Goal: Task Accomplishment & Management: Use online tool/utility

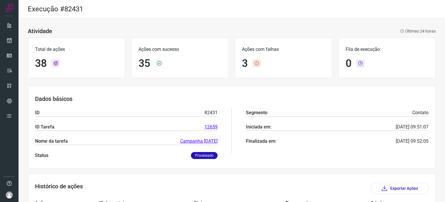
click at [12, 33] on ul at bounding box center [9, 72] width 12 height 106
click at [10, 37] on icon at bounding box center [9, 40] width 6 height 6
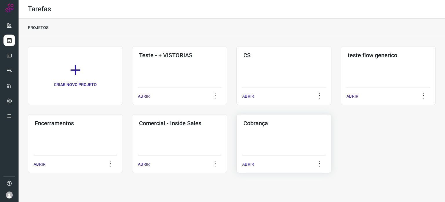
click at [240, 133] on div "Cobrança ABRIR" at bounding box center [284, 143] width 95 height 59
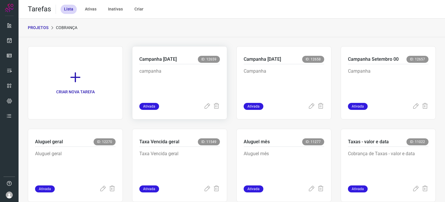
click at [201, 74] on p "campanha" at bounding box center [179, 82] width 81 height 29
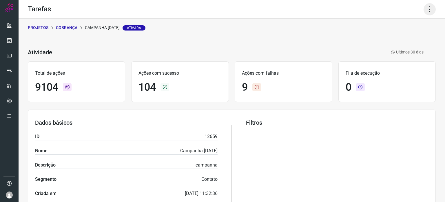
click at [424, 12] on icon at bounding box center [430, 9] width 12 height 12
click at [398, 39] on li "Executar" at bounding box center [405, 37] width 53 height 9
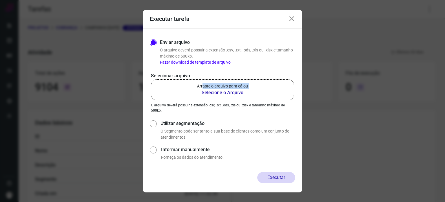
click at [203, 88] on div "Arraste o arquivo para cá ou Selecione o Arquivo" at bounding box center [222, 89] width 51 height 13
click at [203, 88] on p "Arraste o arquivo para cá ou" at bounding box center [222, 86] width 51 height 6
click at [0, 0] on input "Arraste o arquivo para cá ou Selecione o Arquivo" at bounding box center [0, 0] width 0 height 0
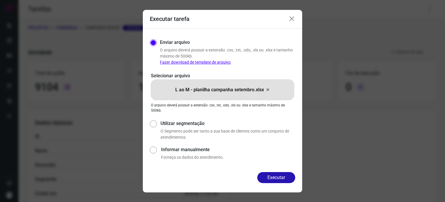
click at [276, 173] on button "Executar" at bounding box center [276, 177] width 38 height 11
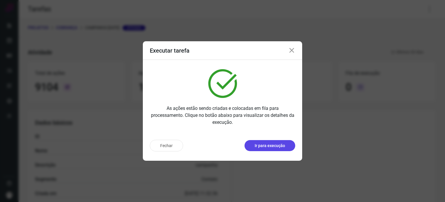
click at [261, 143] on p "Ir para execução" at bounding box center [270, 145] width 30 height 6
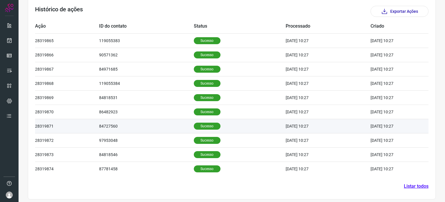
scroll to position [179, 0]
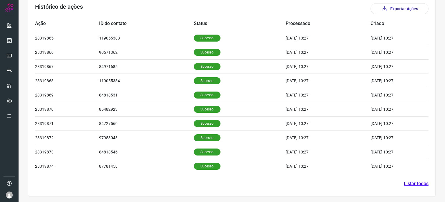
click at [424, 184] on link "Listar todos" at bounding box center [416, 183] width 25 height 7
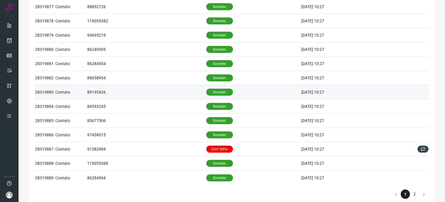
scroll to position [238, 0]
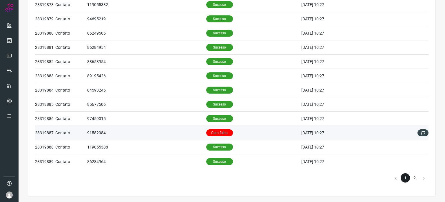
click at [225, 134] on p "Com falha" at bounding box center [219, 132] width 27 height 7
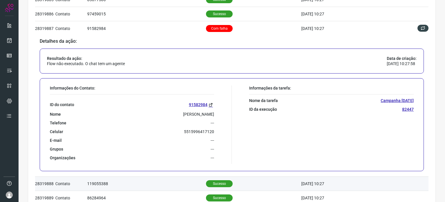
scroll to position [378, 0]
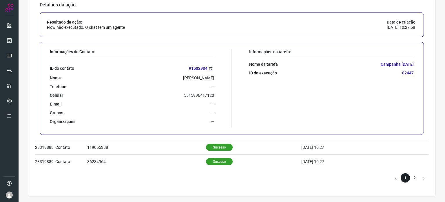
click at [410, 174] on li "2" at bounding box center [414, 177] width 9 height 9
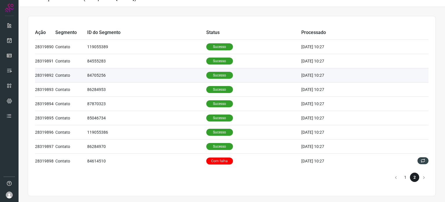
scroll to position [10, 0]
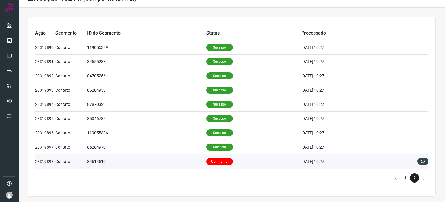
click at [219, 162] on p "Com falha" at bounding box center [219, 161] width 27 height 7
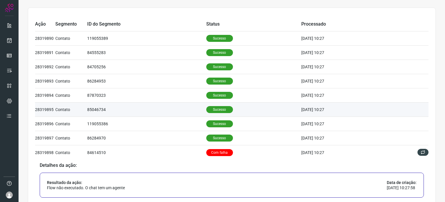
scroll to position [0, 0]
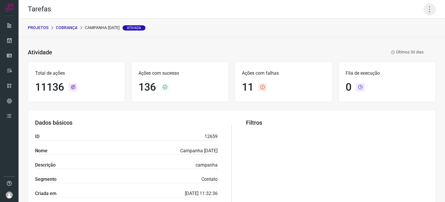
click at [424, 12] on icon at bounding box center [430, 9] width 12 height 12
click at [407, 38] on li "Executar" at bounding box center [405, 37] width 53 height 9
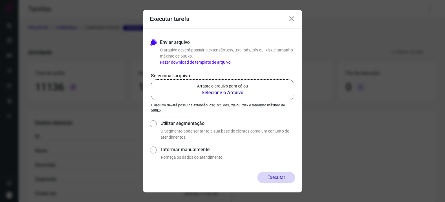
click at [224, 92] on b "Selecione o Arquivo" at bounding box center [222, 92] width 51 height 7
click at [0, 0] on input "Arraste o arquivo para cá ou Selecione o Arquivo" at bounding box center [0, 0] width 0 height 0
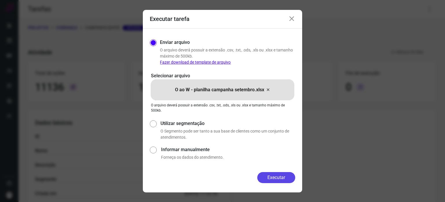
click at [277, 177] on button "Executar" at bounding box center [276, 177] width 38 height 11
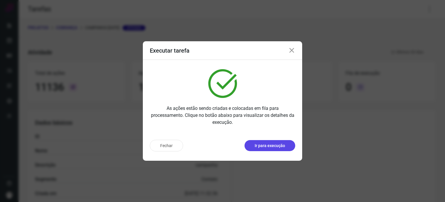
click at [271, 144] on p "Ir para execução" at bounding box center [270, 145] width 30 height 6
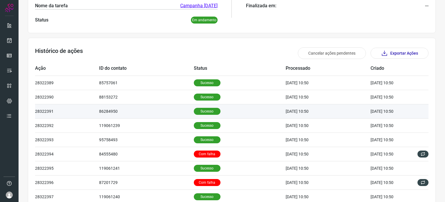
scroll to position [174, 0]
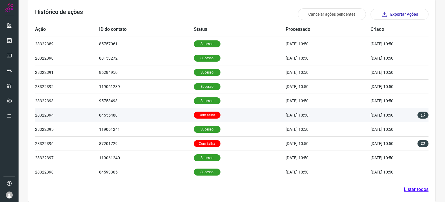
click at [213, 111] on td "Com falha" at bounding box center [240, 115] width 92 height 14
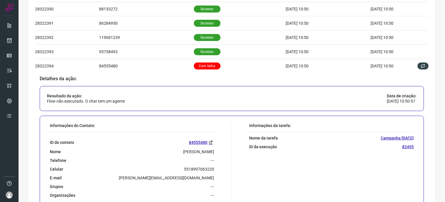
scroll to position [232, 0]
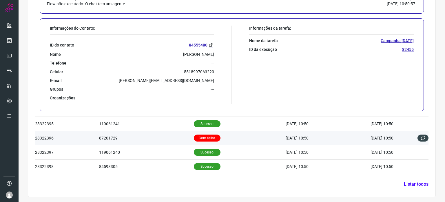
click at [200, 134] on p "Com falha" at bounding box center [207, 137] width 27 height 7
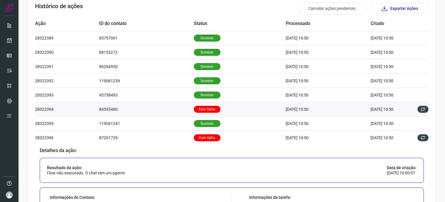
click at [194, 110] on p "Com falha" at bounding box center [207, 109] width 27 height 7
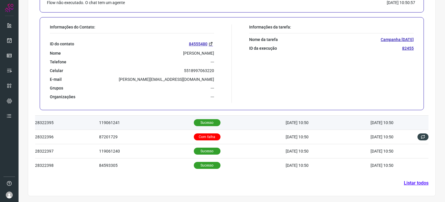
scroll to position [320, 0]
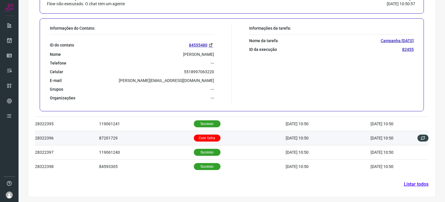
click at [194, 137] on p "Com falha" at bounding box center [207, 137] width 27 height 7
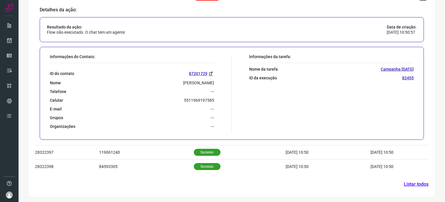
click at [404, 182] on link "Listar todos" at bounding box center [416, 183] width 25 height 7
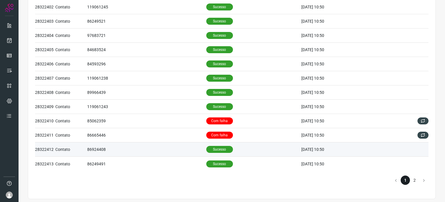
scroll to position [238, 0]
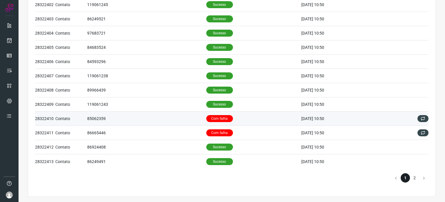
click at [209, 117] on p "Com falha" at bounding box center [219, 118] width 27 height 7
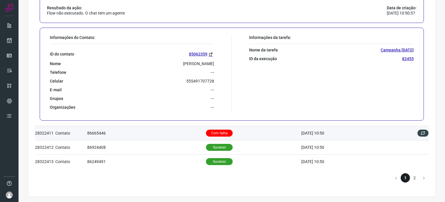
click at [211, 129] on p "Com falha" at bounding box center [219, 132] width 27 height 7
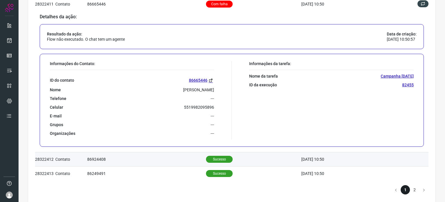
scroll to position [378, 0]
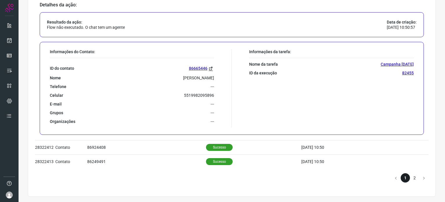
click at [410, 177] on li "2" at bounding box center [414, 177] width 9 height 9
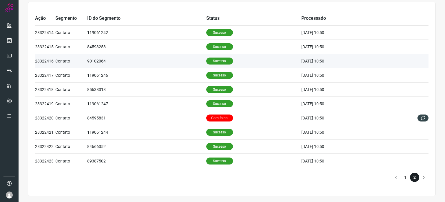
scroll to position [25, 0]
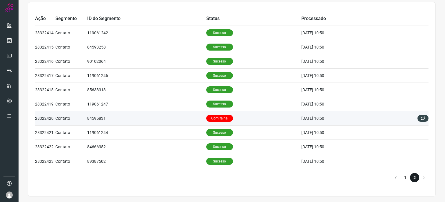
click at [219, 119] on p "Com falha" at bounding box center [219, 118] width 27 height 7
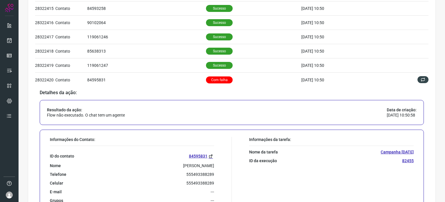
scroll to position [0, 0]
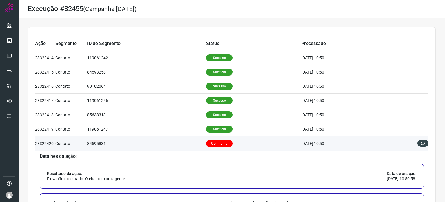
click at [188, 142] on td "84595831" at bounding box center [146, 143] width 119 height 14
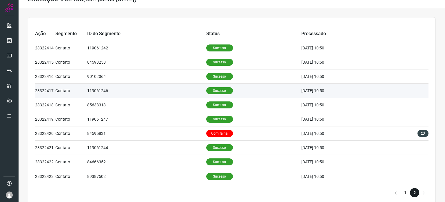
scroll to position [25, 0]
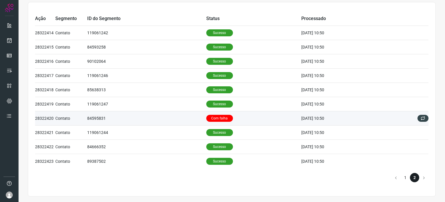
click at [181, 116] on td "84595831" at bounding box center [146, 118] width 119 height 14
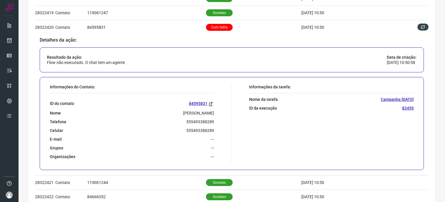
scroll to position [165, 0]
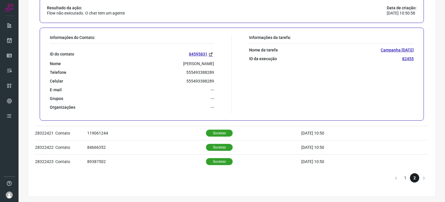
click at [438, 129] on div "Ação Segmento ID do Segmento Status Processado 28322414 Contato 119061242 Suces…" at bounding box center [232, 28] width 427 height 350
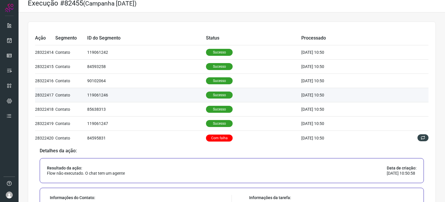
scroll to position [0, 0]
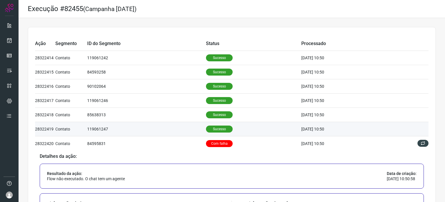
click at [157, 126] on td "119061247" at bounding box center [146, 129] width 119 height 14
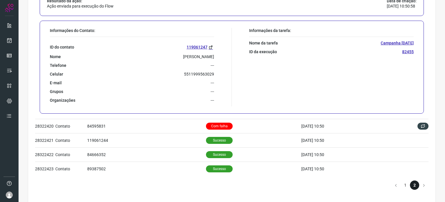
scroll to position [165, 0]
